Goal: Task Accomplishment & Management: Manage account settings

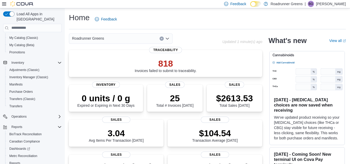
scroll to position [67, 0]
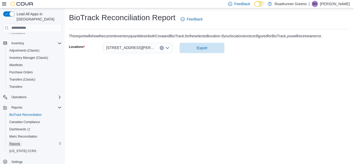
click at [16, 142] on span "Reports" at bounding box center [14, 144] width 11 height 4
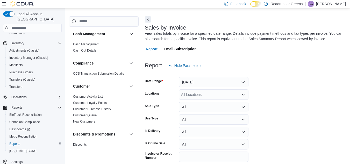
scroll to position [17, 0]
click at [214, 84] on button "Yesterday" at bounding box center [213, 82] width 69 height 10
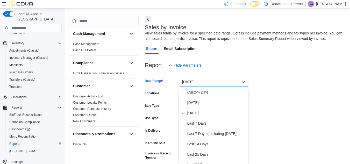
scroll to position [18, 0]
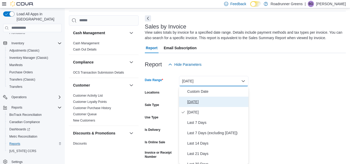
click at [209, 103] on span "Today" at bounding box center [216, 102] width 59 height 6
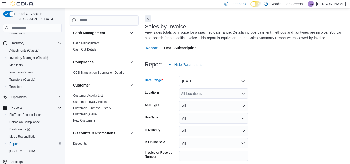
scroll to position [40, 0]
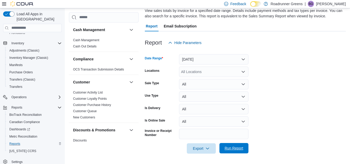
click at [239, 149] on span "Run Report" at bounding box center [233, 148] width 19 height 5
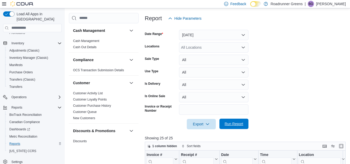
scroll to position [74, 0]
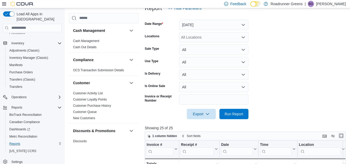
click at [343, 138] on button "Enter fullscreen" at bounding box center [341, 136] width 6 height 6
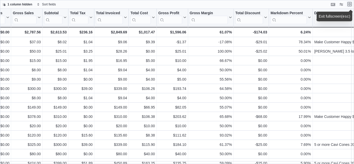
scroll to position [109, 296]
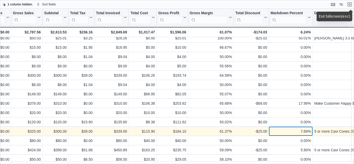
click at [278, 132] on div "7.69%" at bounding box center [290, 131] width 40 height 6
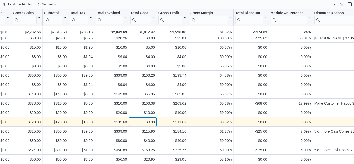
click at [138, 121] on div "$8.38" at bounding box center [142, 122] width 24 height 6
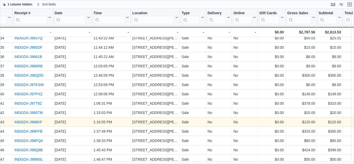
scroll to position [109, 0]
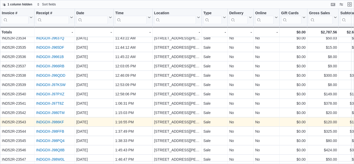
click at [50, 120] on link "INDGDX-J986KF" at bounding box center [50, 122] width 28 height 4
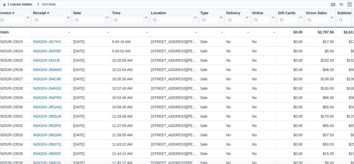
scroll to position [0, 0]
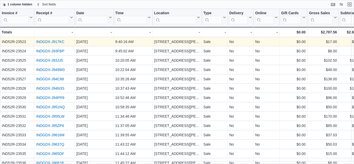
click at [54, 43] on link "INDGDX-J917KC" at bounding box center [50, 42] width 28 height 4
click at [46, 43] on link "INDGDX-J917KC" at bounding box center [50, 42] width 28 height 4
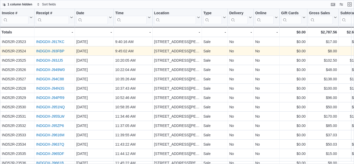
click at [48, 52] on link "INDGDX-J93FBP" at bounding box center [50, 51] width 28 height 4
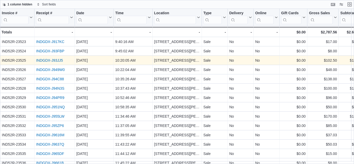
click at [49, 61] on link "INDGDX-J93JJ5" at bounding box center [49, 60] width 27 height 4
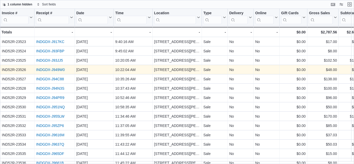
click at [50, 72] on link "INDGDX-J949W0" at bounding box center [50, 70] width 28 height 4
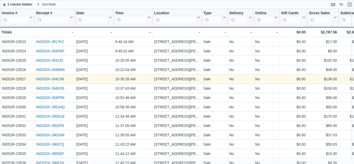
click at [53, 79] on link "INDGDX-J94C88" at bounding box center [50, 79] width 28 height 4
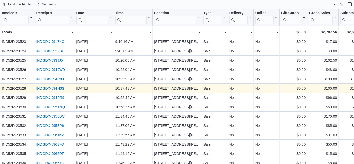
click at [45, 90] on link "INDGDX-J94N3S" at bounding box center [50, 88] width 28 height 4
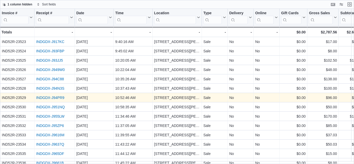
click at [46, 99] on link "INDGDX-J94PR9" at bounding box center [50, 98] width 28 height 4
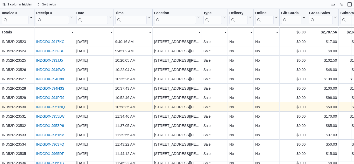
click at [50, 107] on link "INDGDX-J951NQ" at bounding box center [50, 107] width 28 height 4
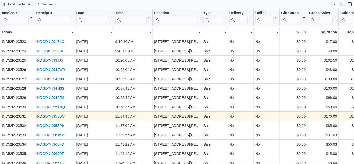
click at [43, 117] on link "INDGDX-J955LW" at bounding box center [50, 116] width 28 height 4
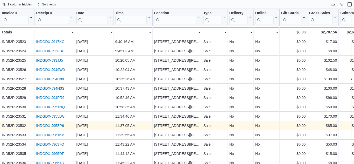
click at [56, 126] on link "INDGDX-J95ZP6" at bounding box center [50, 126] width 28 height 4
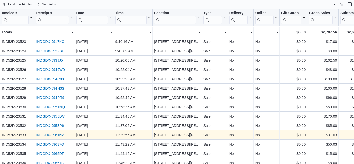
click at [56, 136] on link "INDGDX-J9616M" at bounding box center [50, 135] width 28 height 4
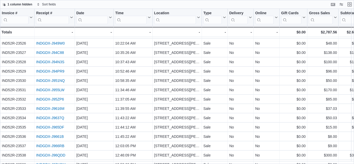
scroll to position [27, 0]
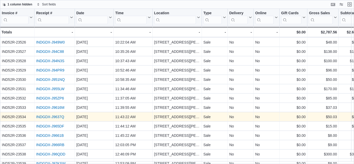
click at [51, 118] on link "INDGDX-J9637Q" at bounding box center [50, 117] width 28 height 4
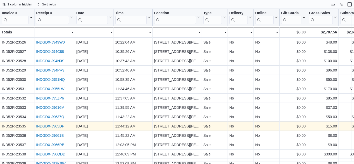
click at [51, 126] on link "INDGDX-J965DF" at bounding box center [50, 126] width 28 height 4
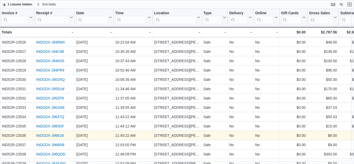
click at [47, 135] on link "INDGDX-J9661B" at bounding box center [50, 135] width 28 height 4
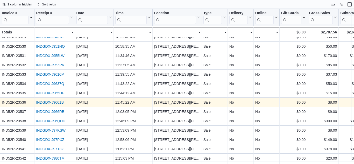
scroll to position [63, 0]
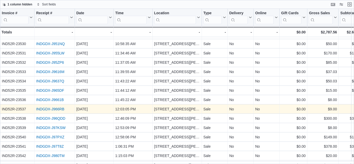
click at [55, 110] on link "INDGDX-J966RB" at bounding box center [50, 109] width 28 height 4
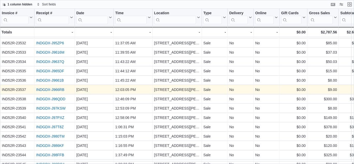
scroll to position [84, 0]
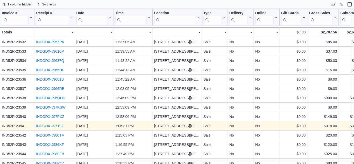
click at [49, 127] on link "INDGDX-J97T8Z" at bounding box center [50, 126] width 28 height 4
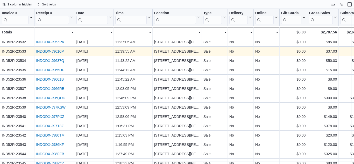
click at [50, 50] on link "INDGDX-J9616M" at bounding box center [50, 51] width 28 height 4
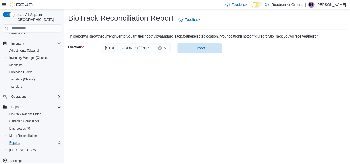
scroll to position [55, 0]
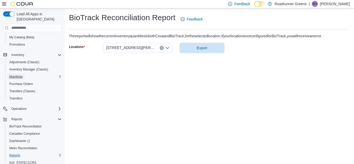
click at [21, 75] on span "Manifests" at bounding box center [15, 77] width 13 height 4
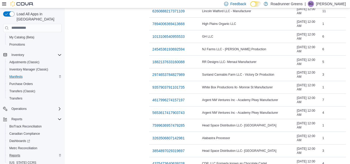
scroll to position [506, 0]
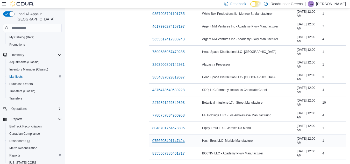
click at [152, 138] on span "0756608401147424" at bounding box center [168, 140] width 32 height 5
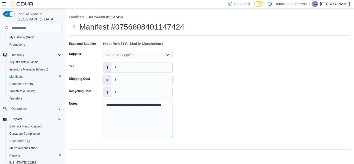
click at [161, 57] on div "Select a Supplier" at bounding box center [137, 55] width 69 height 10
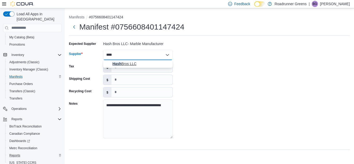
type input "****"
click at [141, 65] on span "Hash Bros LLC" at bounding box center [140, 63] width 57 height 5
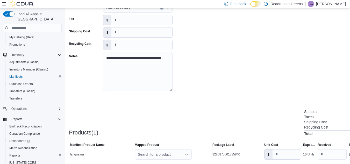
scroll to position [65, 0]
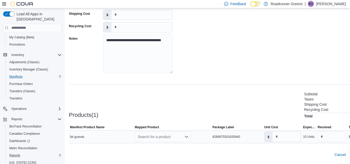
click at [186, 136] on icon "Open list of options" at bounding box center [186, 137] width 4 height 4
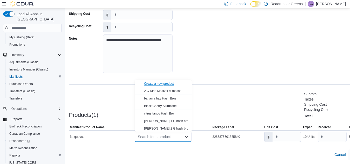
click at [164, 84] on div "Create a new product" at bounding box center [159, 84] width 30 height 4
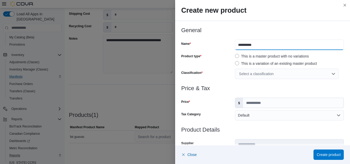
click at [271, 44] on input "**********" at bounding box center [289, 45] width 109 height 10
click at [286, 77] on div "Select a classification" at bounding box center [287, 74] width 104 height 10
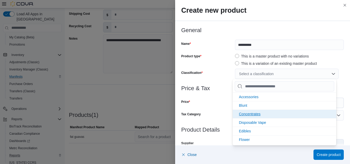
click at [244, 114] on span "Concentrates" at bounding box center [249, 114] width 21 height 4
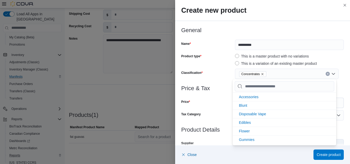
click at [214, 64] on div "Product type" at bounding box center [207, 59] width 52 height 15
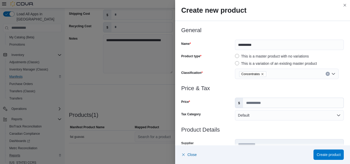
click at [239, 102] on label "$" at bounding box center [239, 103] width 8 height 10
click at [243, 102] on input "Price" at bounding box center [293, 103] width 100 height 10
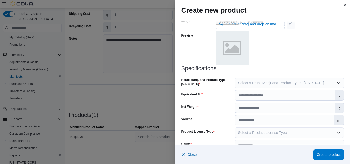
scroll to position [237, 0]
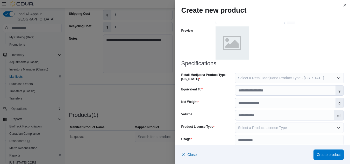
type input "**"
click at [240, 79] on span "Select a Retail Marijuana Product Type - New Mexico" at bounding box center [281, 78] width 86 height 4
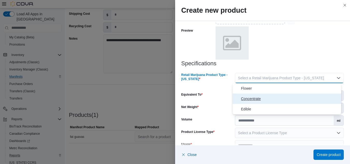
click at [240, 99] on button "Concentrate" at bounding box center [287, 98] width 108 height 10
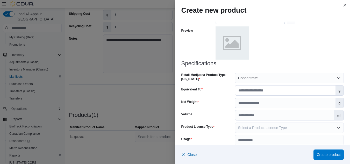
click at [241, 92] on input "Equivalent To" at bounding box center [285, 90] width 100 height 10
type input "*"
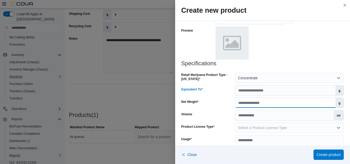
click at [239, 104] on input "Net Weight" at bounding box center [285, 103] width 100 height 10
type input "*"
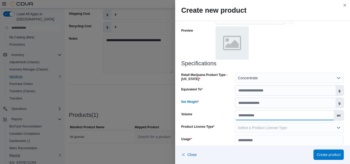
click at [242, 114] on input "Volume" at bounding box center [284, 115] width 98 height 10
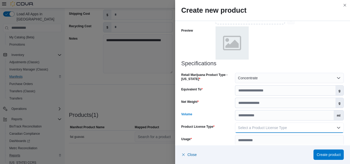
click at [242, 131] on button "Select a Product License Type" at bounding box center [289, 127] width 109 height 10
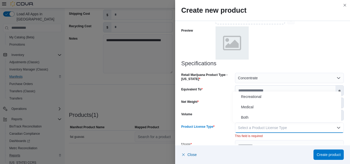
scroll to position [248, 0]
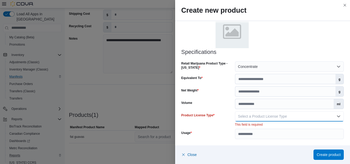
click at [244, 117] on span "Select a Product License Type" at bounding box center [262, 116] width 49 height 4
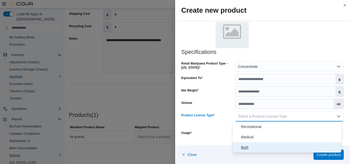
click at [242, 148] on span "Both" at bounding box center [290, 147] width 98 height 6
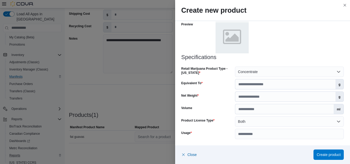
scroll to position [243, 0]
click at [246, 133] on input "Usage" at bounding box center [289, 134] width 109 height 10
type input "**********"
click at [323, 156] on span "Create product" at bounding box center [328, 154] width 24 height 5
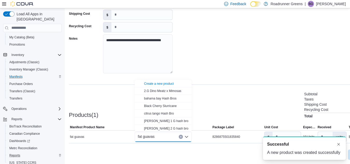
scroll to position [0, 0]
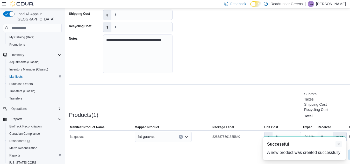
click at [336, 141] on div "A new notification appears Successful A new product was created successfully" at bounding box center [304, 147] width 83 height 23
click at [339, 145] on button "Dismiss toast" at bounding box center [338, 144] width 6 height 6
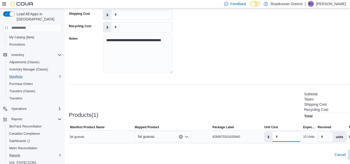
click at [291, 137] on input "number" at bounding box center [286, 137] width 28 height 10
type input "**"
click at [6, 3] on icon at bounding box center [4, 4] width 4 height 4
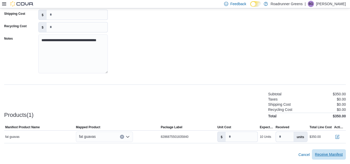
click at [331, 159] on span "Receive Manifest" at bounding box center [329, 154] width 28 height 10
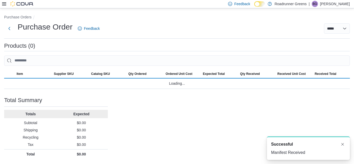
click at [337, 4] on p "[PERSON_NAME]" at bounding box center [335, 4] width 30 height 6
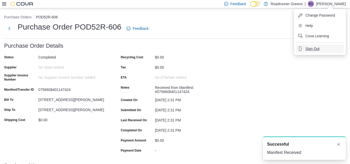
click at [314, 48] on span "Sign Out" at bounding box center [312, 48] width 14 height 5
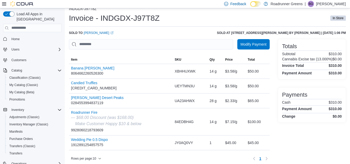
scroll to position [6, 0]
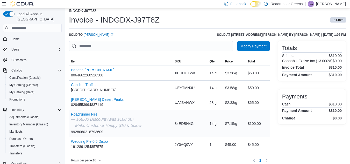
click at [85, 116] on div "— $68.00 Discount (was $168.00)" at bounding box center [106, 119] width 70 height 6
click at [76, 114] on button "Roadrunner Fire" at bounding box center [106, 114] width 70 height 4
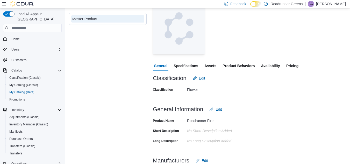
scroll to position [31, 0]
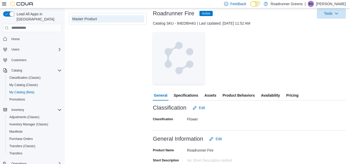
click at [289, 96] on span "Pricing" at bounding box center [292, 95] width 12 height 10
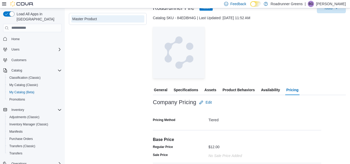
scroll to position [93, 0]
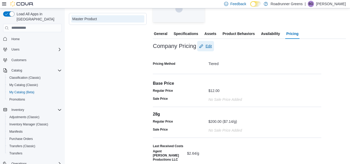
click at [212, 45] on span "Edit" at bounding box center [208, 46] width 6 height 5
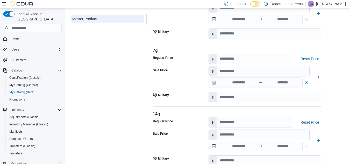
scroll to position [277, 0]
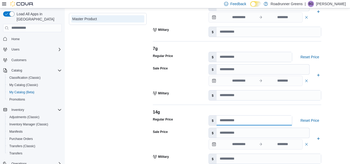
click at [259, 118] on input "number" at bounding box center [253, 120] width 75 height 10
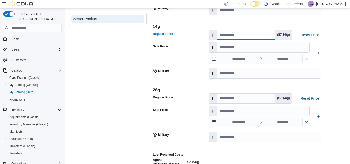
scroll to position [366, 0]
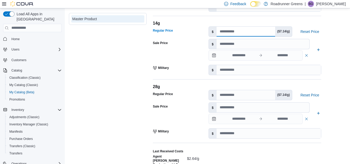
type input "***"
click at [245, 97] on input "***" at bounding box center [245, 95] width 59 height 10
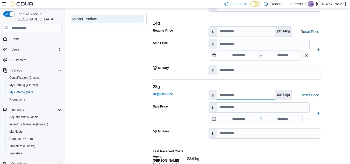
type input "*"
type input "***"
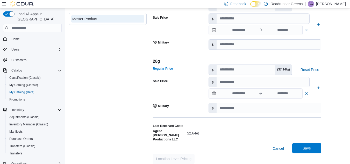
click at [309, 146] on span "Save" at bounding box center [306, 148] width 8 height 5
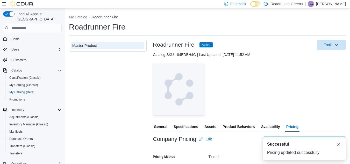
scroll to position [0, 0]
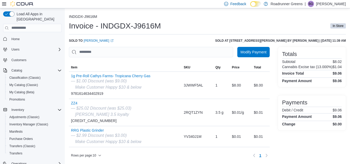
scroll to position [4, 0]
